Goal: Task Accomplishment & Management: Use online tool/utility

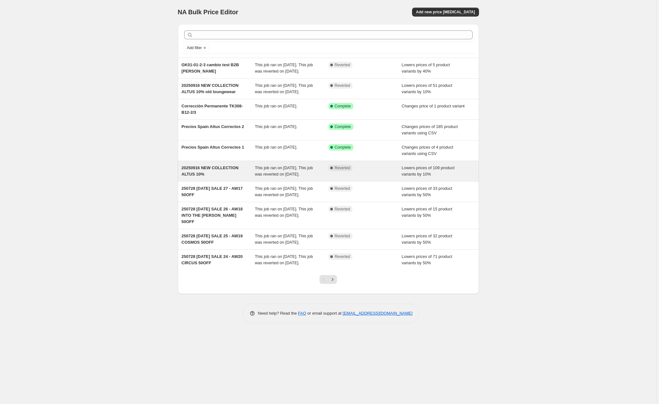
click at [283, 177] on span "This job ran on [DATE]. This job was reverted on [DATE]." at bounding box center [284, 171] width 58 height 11
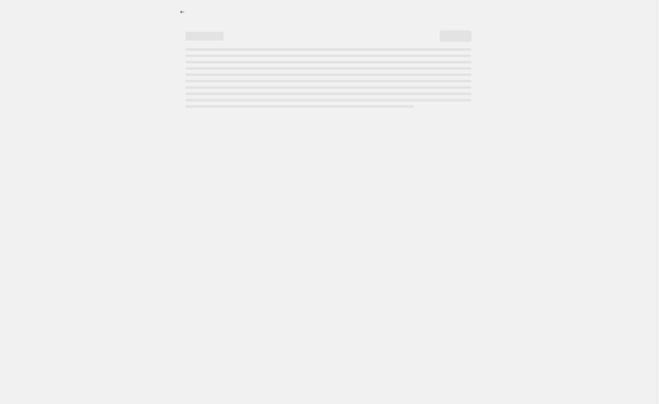
select select "percentage"
select select "product_status"
select select "not_equal"
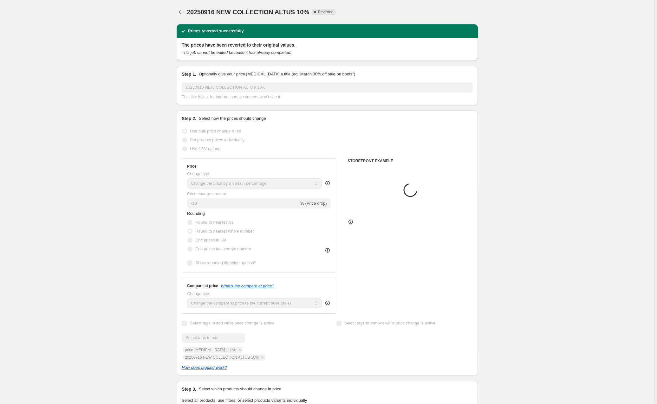
select select "collection"
select select "product_type"
select select "tag"
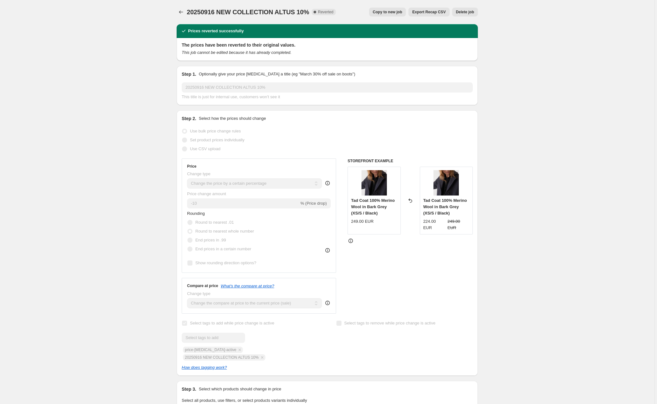
click at [393, 11] on span "Copy to new job" at bounding box center [387, 12] width 29 height 5
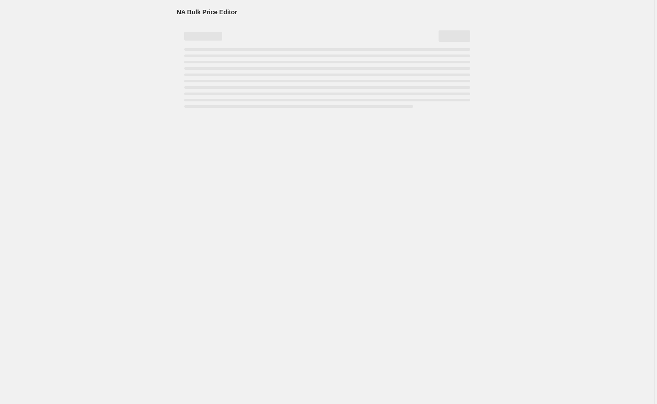
select select "percentage"
select select "collection"
select select "product_status"
select select "product_type"
select select "not_equal"
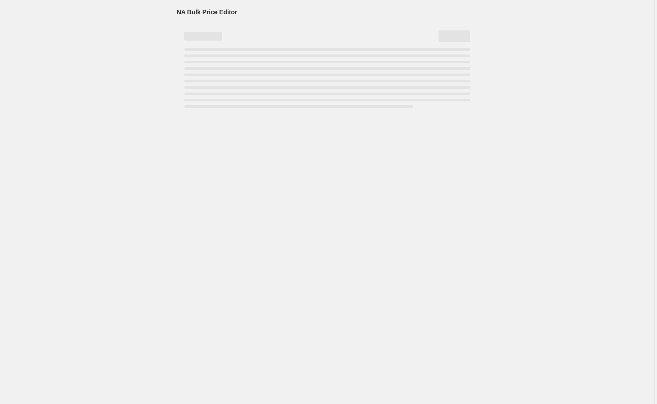
select select "tag"
select select "not_equal"
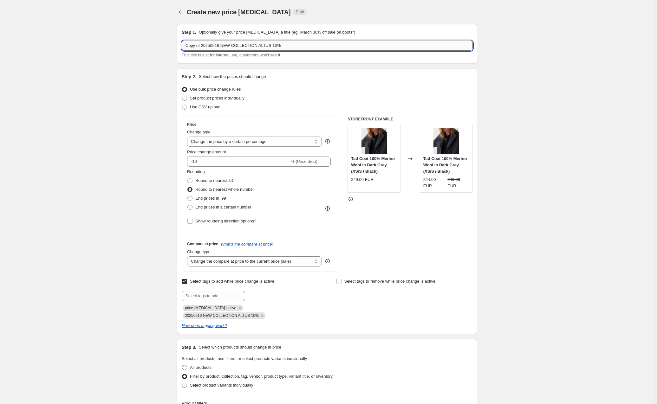
click at [200, 46] on input "Copy of 20250916 NEW COLLECTION ALTUS 10%" at bounding box center [327, 46] width 291 height 10
drag, startPoint x: 203, startPoint y: 45, endPoint x: 185, endPoint y: 45, distance: 18.1
click at [185, 45] on input "Copy of 20250916 NEW COLLECTION ALTUS 10%" at bounding box center [327, 46] width 291 height 10
click at [272, 46] on input "20251015 NEW COLLECTION ALTUS 10%" at bounding box center [327, 46] width 291 height 10
type input "20251015 NEW COLLECTION ALTUS 10% - Second Drop"
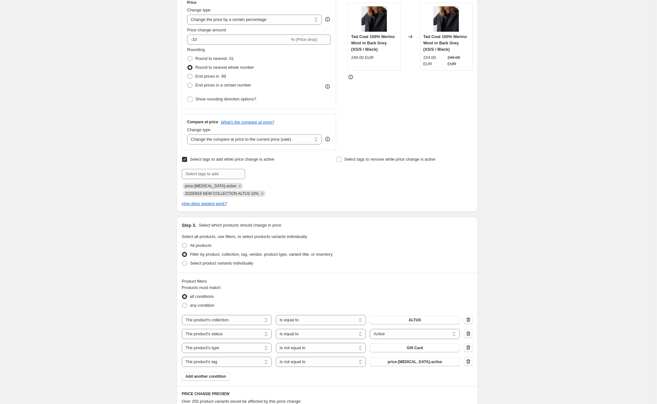
scroll to position [123, 0]
click at [263, 192] on icon "Remove 20250916 NEW COLLECTION ALTUS 10%" at bounding box center [262, 193] width 2 height 2
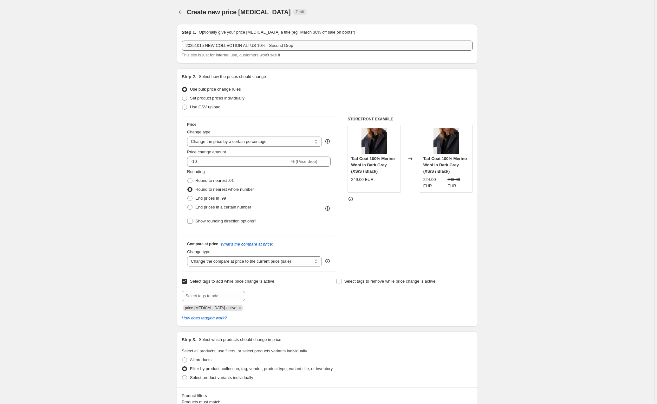
scroll to position [0, 0]
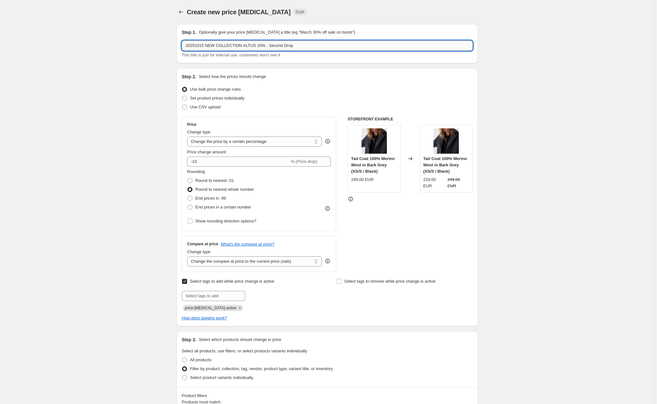
click at [235, 48] on input "20251015 NEW COLLECTION ALTUS 10% - Second Drop" at bounding box center [327, 46] width 291 height 10
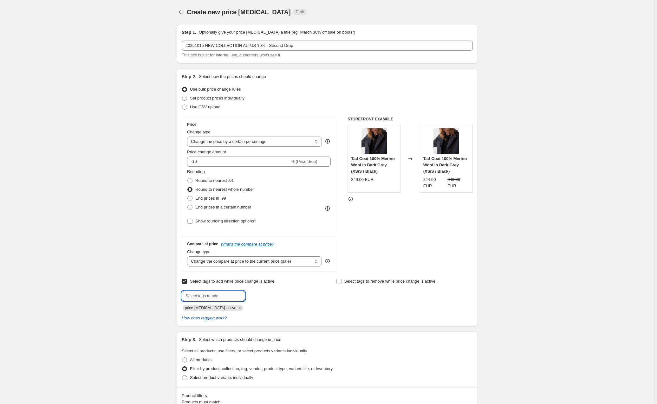
click at [206, 293] on input "text" at bounding box center [213, 296] width 63 height 10
paste input "20251015 NEW COLLECTION ALTUS 10% - Second Drop"
type input "20251015 NEW COLLECTION ALTUS 10% - Second Drop"
click at [271, 294] on span "20251015 NEW..." at bounding box center [274, 295] width 30 height 4
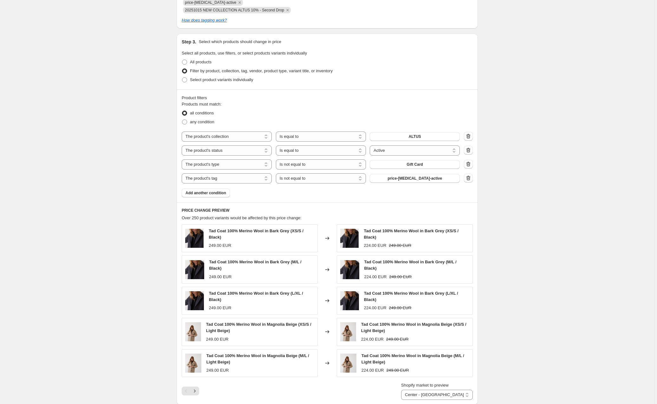
scroll to position [311, 0]
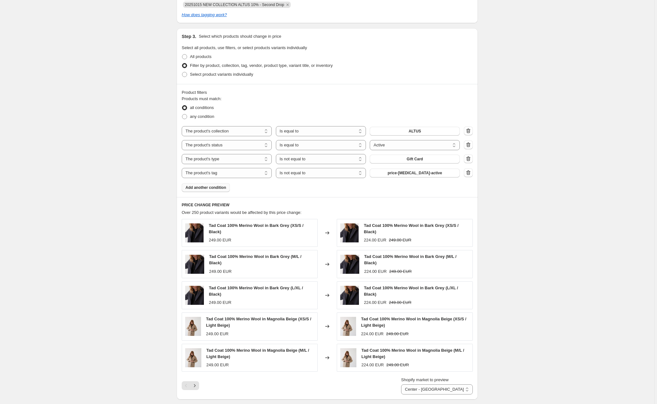
click at [206, 188] on span "Add another condition" at bounding box center [206, 187] width 41 height 5
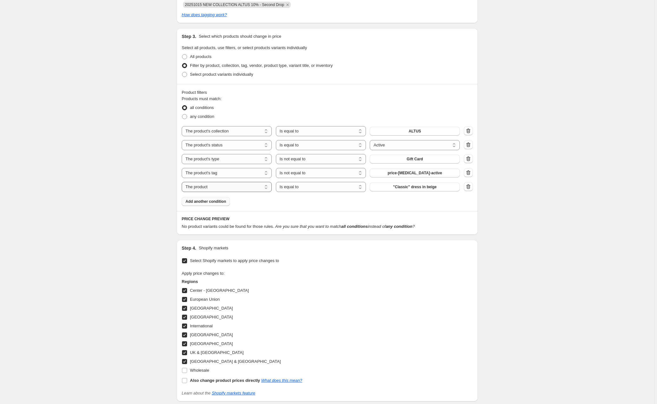
select select "tag"
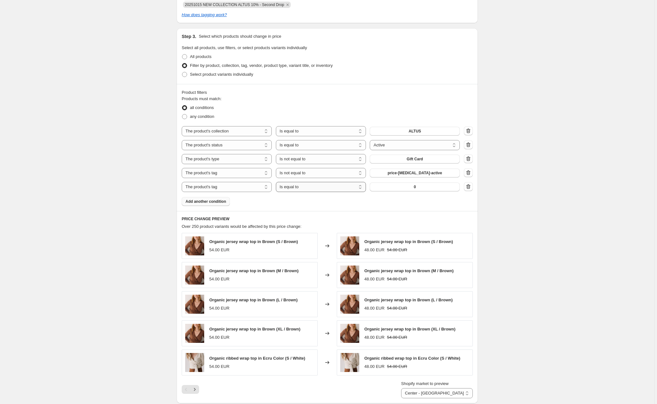
select select "not_equal"
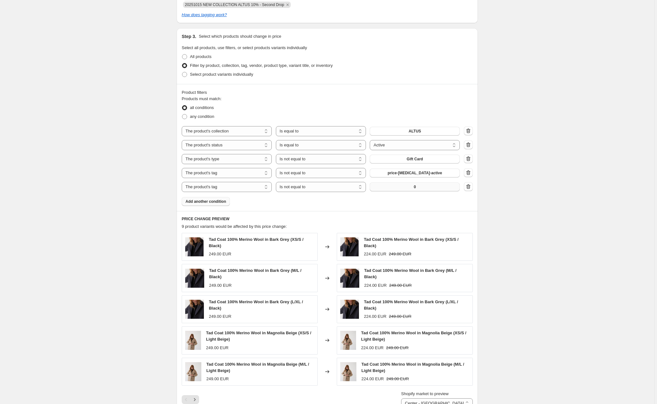
click at [414, 190] on button "0" at bounding box center [415, 187] width 90 height 9
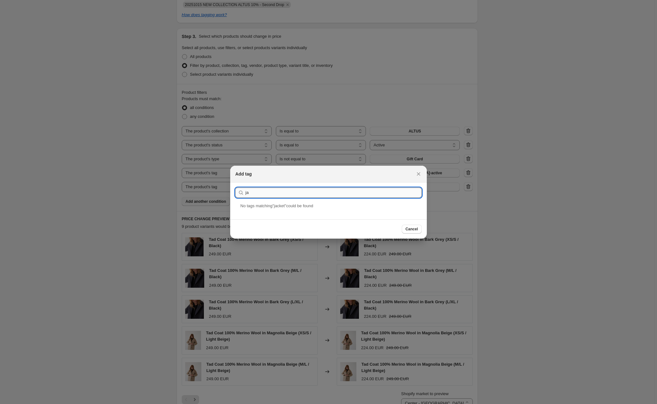
type input "j"
type input "Jackets"
click at [250, 208] on div "Jackets" at bounding box center [328, 211] width 197 height 17
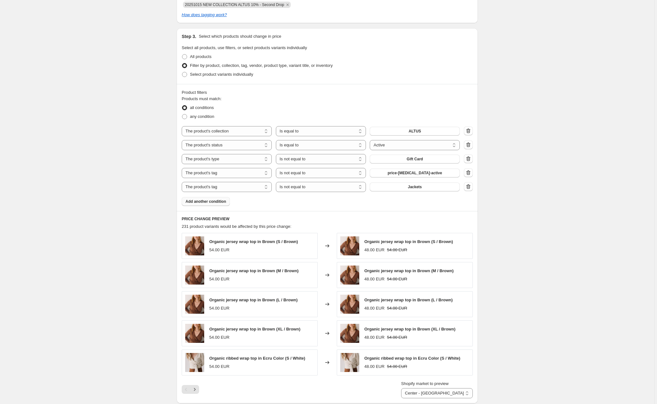
select select "equal"
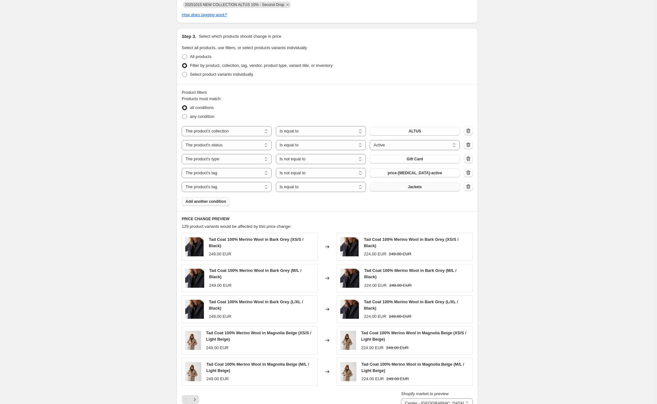
click at [414, 188] on span "Jackets" at bounding box center [415, 187] width 14 height 5
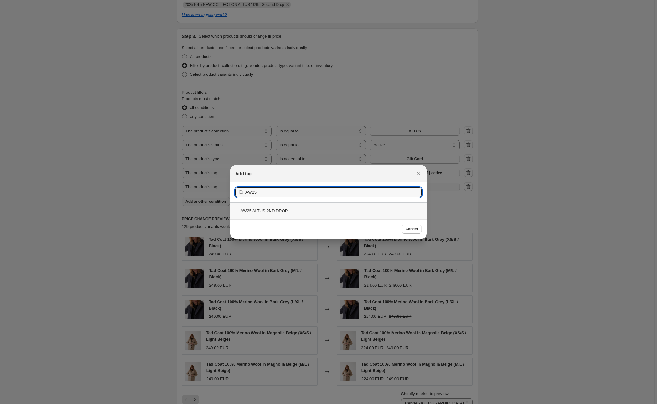
type input "AW25"
click at [285, 210] on div "AW25 ALTUS 2ND DROP" at bounding box center [328, 211] width 197 height 17
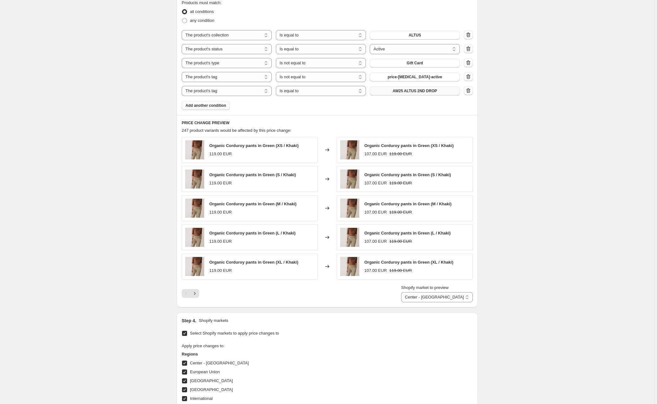
scroll to position [417, 0]
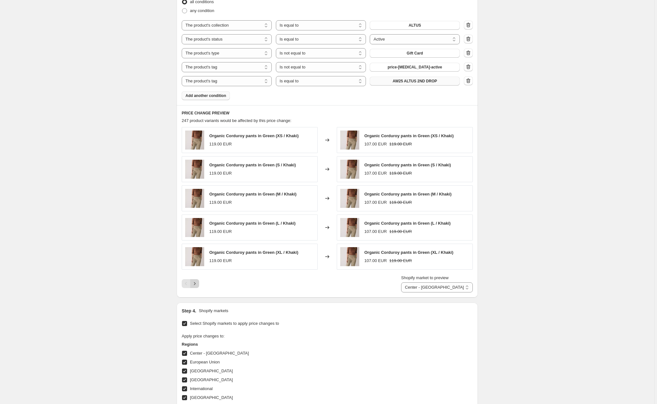
click at [195, 287] on icon "Next" at bounding box center [195, 284] width 6 height 6
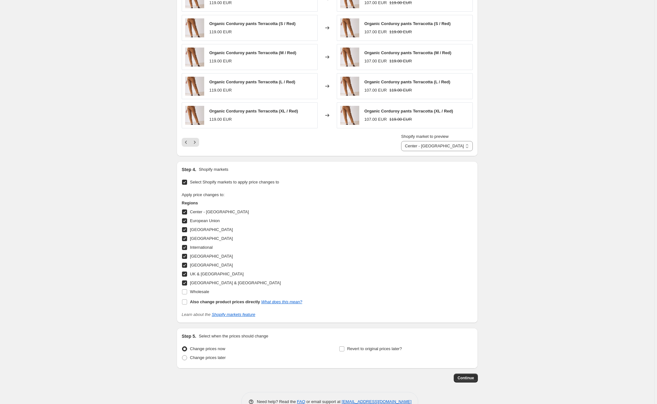
scroll to position [560, 0]
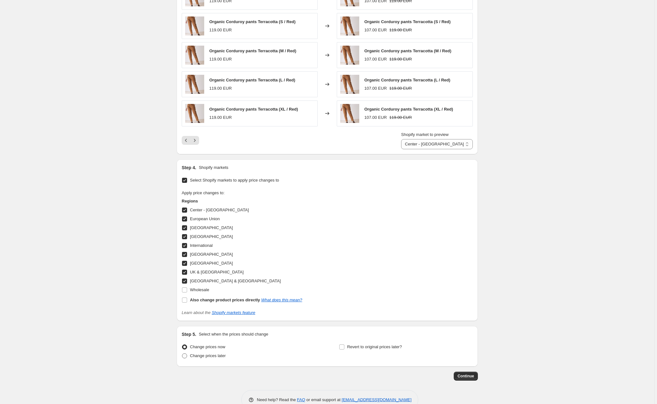
click at [184, 358] on span at bounding box center [184, 356] width 5 height 5
click at [182, 354] on input "Change prices later" at bounding box center [182, 354] width 0 height 0
radio input "true"
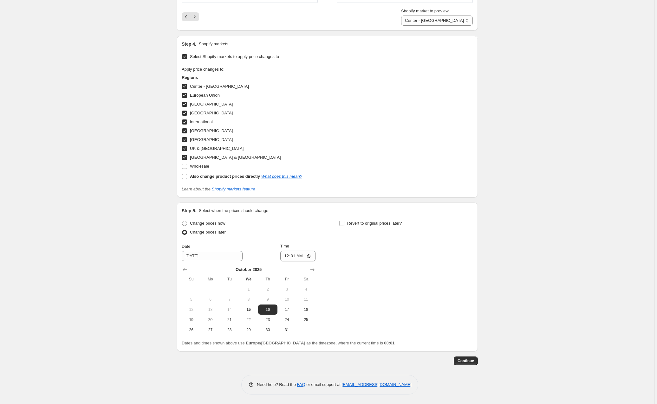
scroll to position [685, 0]
click at [205, 257] on input "[DATE]" at bounding box center [212, 256] width 61 height 10
click at [253, 312] on span "15" at bounding box center [249, 309] width 14 height 5
type input "[DATE]"
click at [306, 254] on input "00:01" at bounding box center [298, 256] width 36 height 11
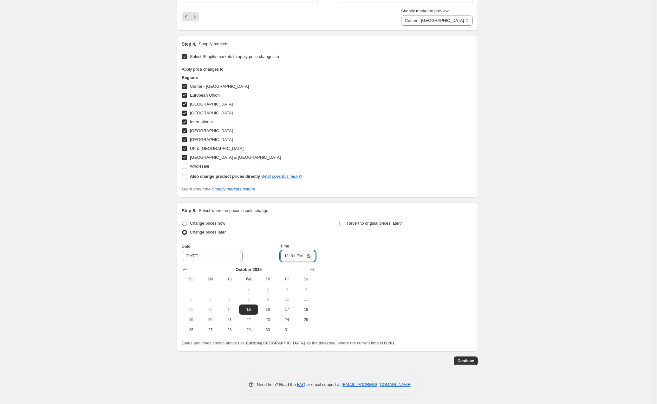
click at [311, 257] on input "23:01" at bounding box center [298, 256] width 36 height 11
type input "23:59"
click at [344, 224] on input "Revert to original prices later?" at bounding box center [341, 223] width 5 height 5
checkbox input "true"
click at [364, 255] on input "[DATE]" at bounding box center [369, 256] width 61 height 10
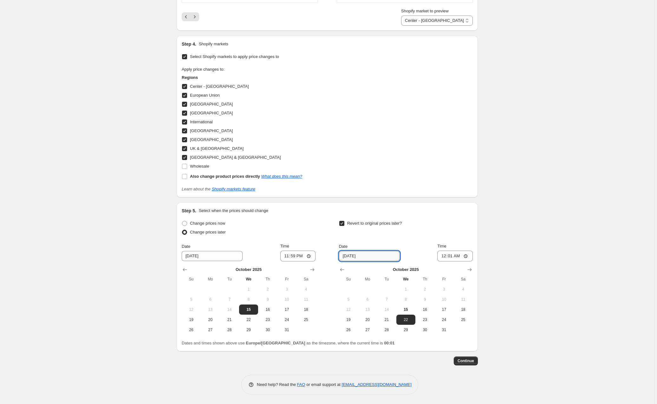
click at [355, 256] on input "[DATE]" at bounding box center [369, 256] width 61 height 10
click at [354, 256] on input "[DATE]" at bounding box center [369, 256] width 61 height 10
type input "[DATE]"
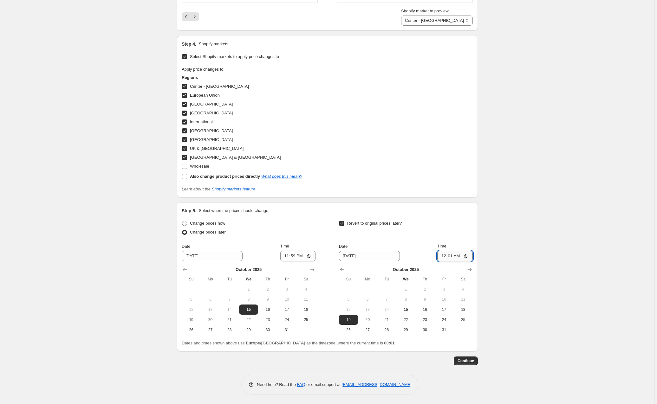
click at [461, 257] on input "00:01" at bounding box center [455, 256] width 36 height 11
click at [467, 257] on input "23:01" at bounding box center [455, 256] width 36 height 11
type input "23:59"
click at [425, 239] on div "Revert to original prices later? Date [DATE] Time 23:59 [DATE] Su Mo Tu We Th F…" at bounding box center [406, 277] width 134 height 116
click at [186, 165] on input "Wholesale" at bounding box center [184, 166] width 5 height 5
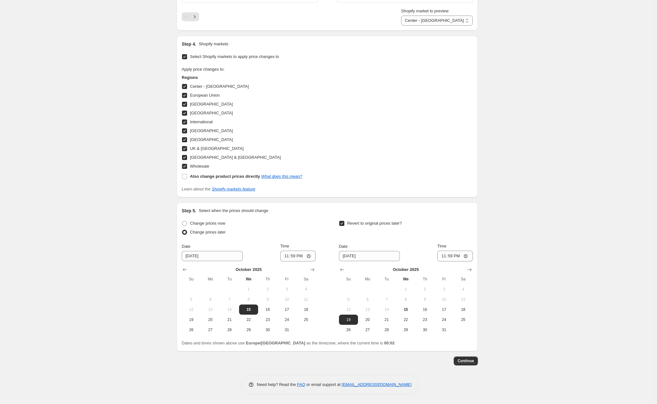
click at [187, 166] on input "Wholesale" at bounding box center [184, 166] width 5 height 5
click at [186, 166] on input "Wholesale" at bounding box center [184, 166] width 5 height 5
checkbox input "true"
click at [466, 359] on span "Continue" at bounding box center [466, 361] width 16 height 5
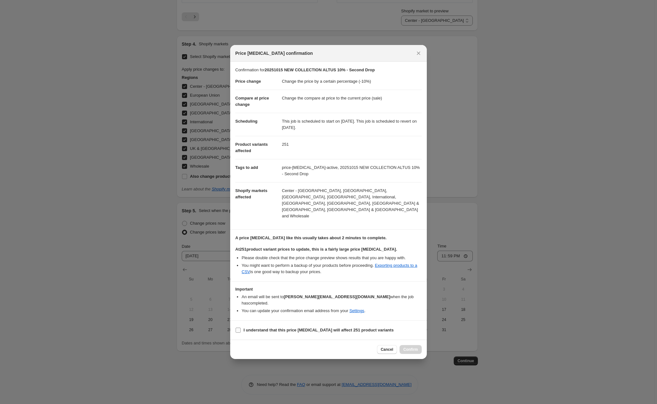
click at [237, 328] on input "I understand that this price [MEDICAL_DATA] will affect 251 product variants" at bounding box center [238, 330] width 5 height 5
checkbox input "true"
click at [412, 347] on span "Confirm" at bounding box center [410, 349] width 15 height 5
